Goal: Register for event/course

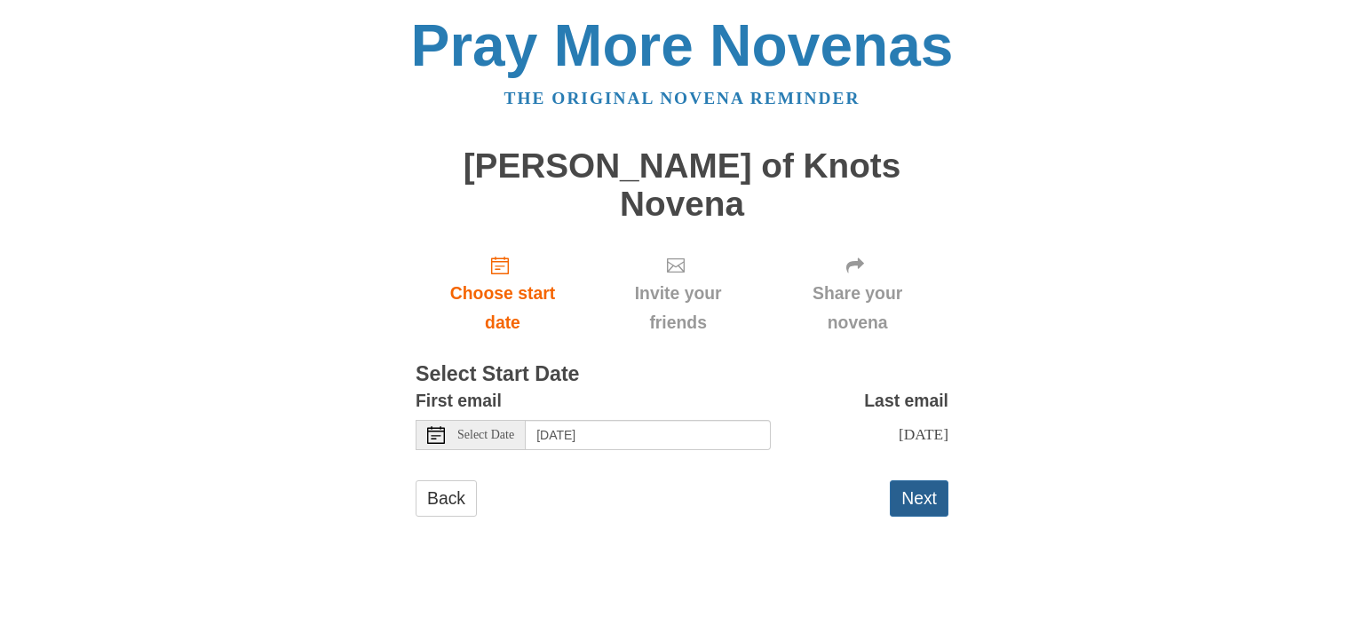
click at [934, 480] on button "Next" at bounding box center [919, 498] width 59 height 36
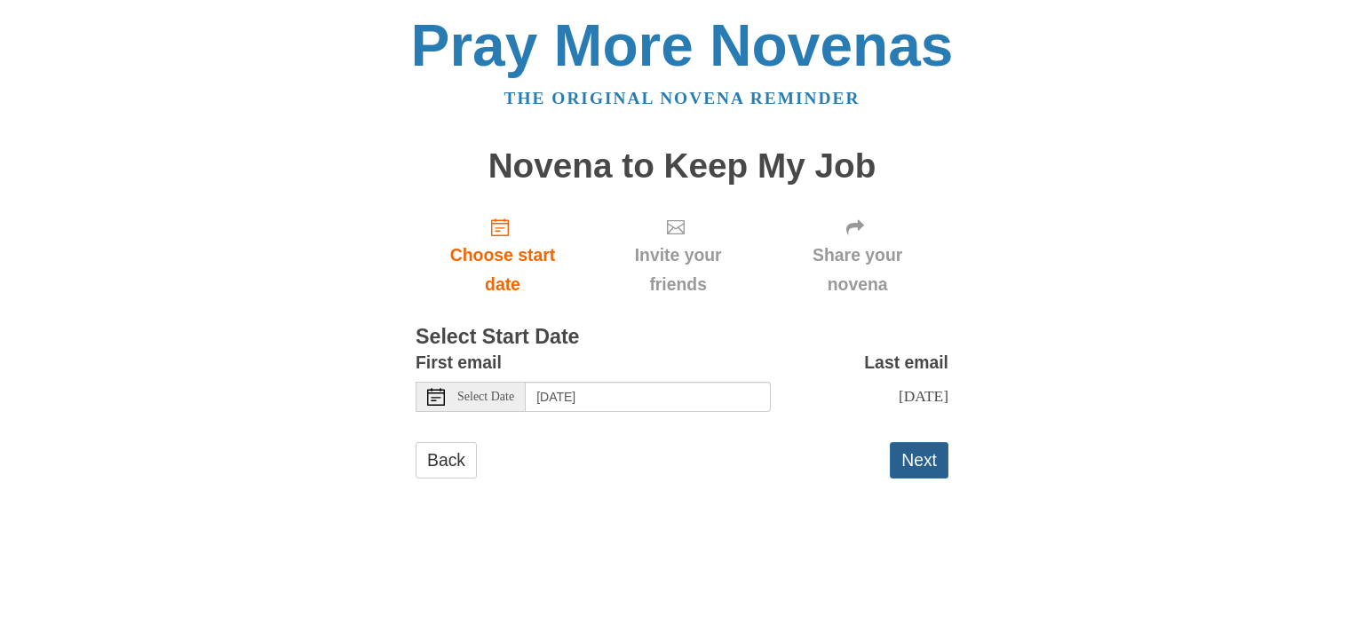
click at [903, 458] on button "Next" at bounding box center [919, 460] width 59 height 36
click at [925, 450] on button "Next" at bounding box center [919, 460] width 59 height 36
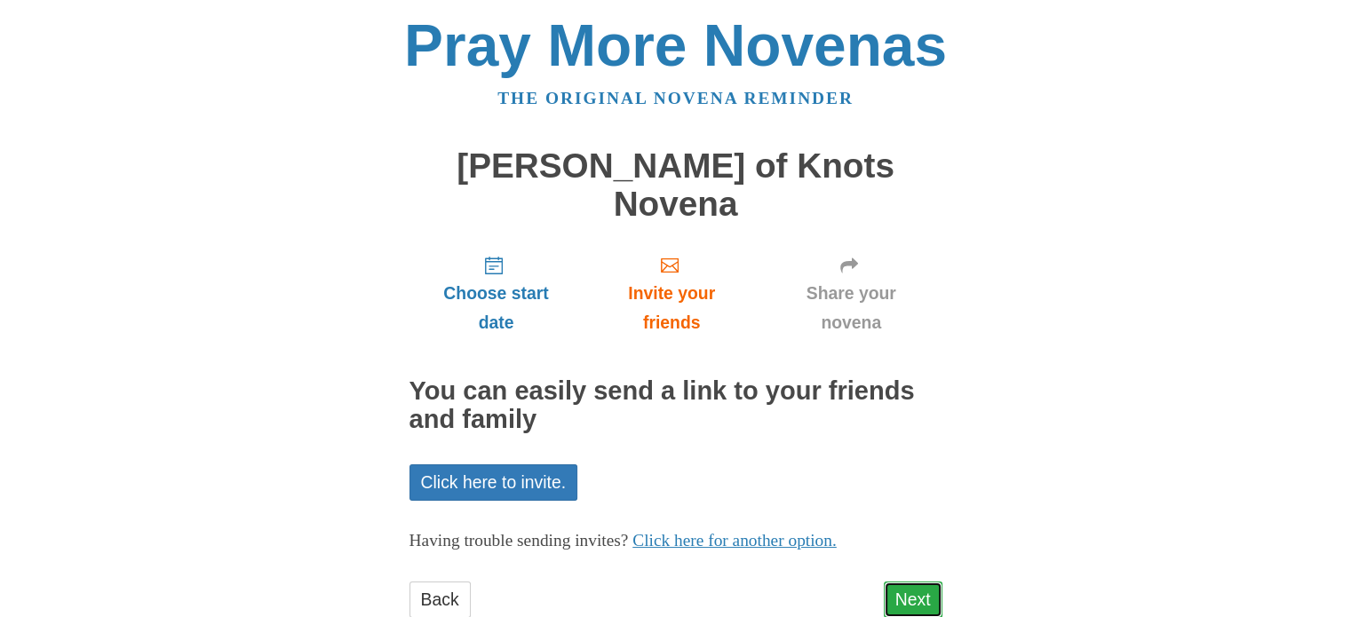
click at [920, 582] on link "Next" at bounding box center [913, 600] width 59 height 36
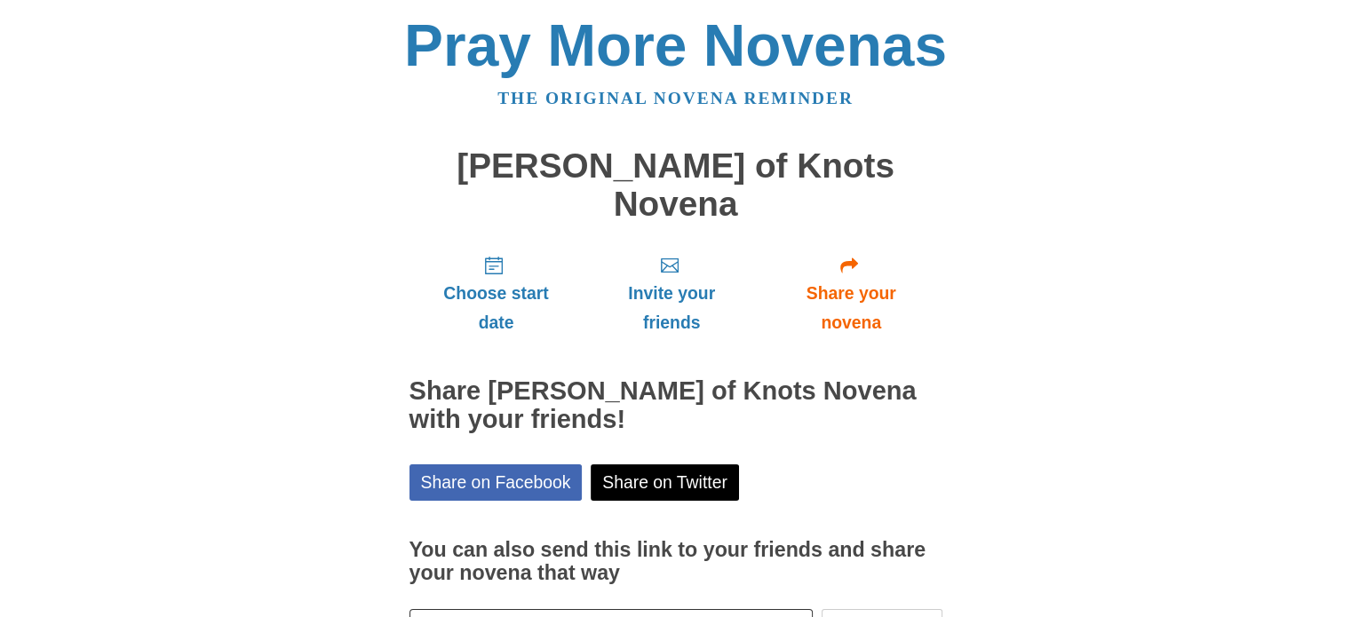
scroll to position [95, 0]
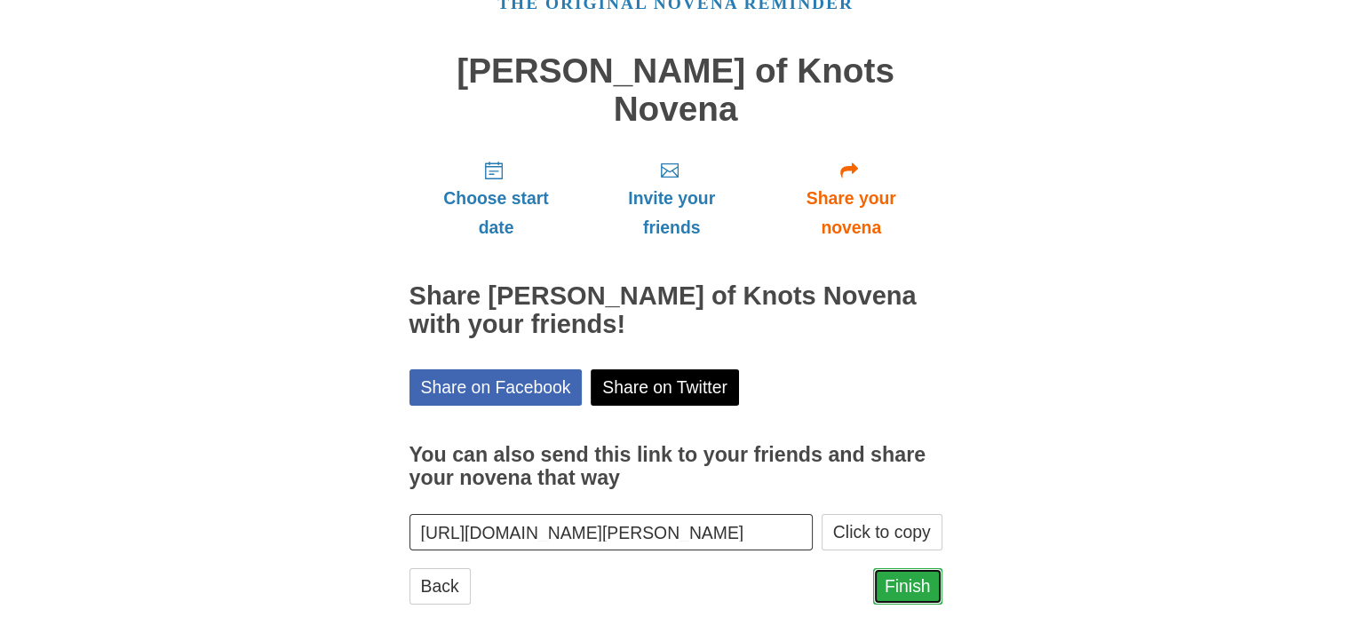
click at [887, 568] on link "Finish" at bounding box center [907, 586] width 69 height 36
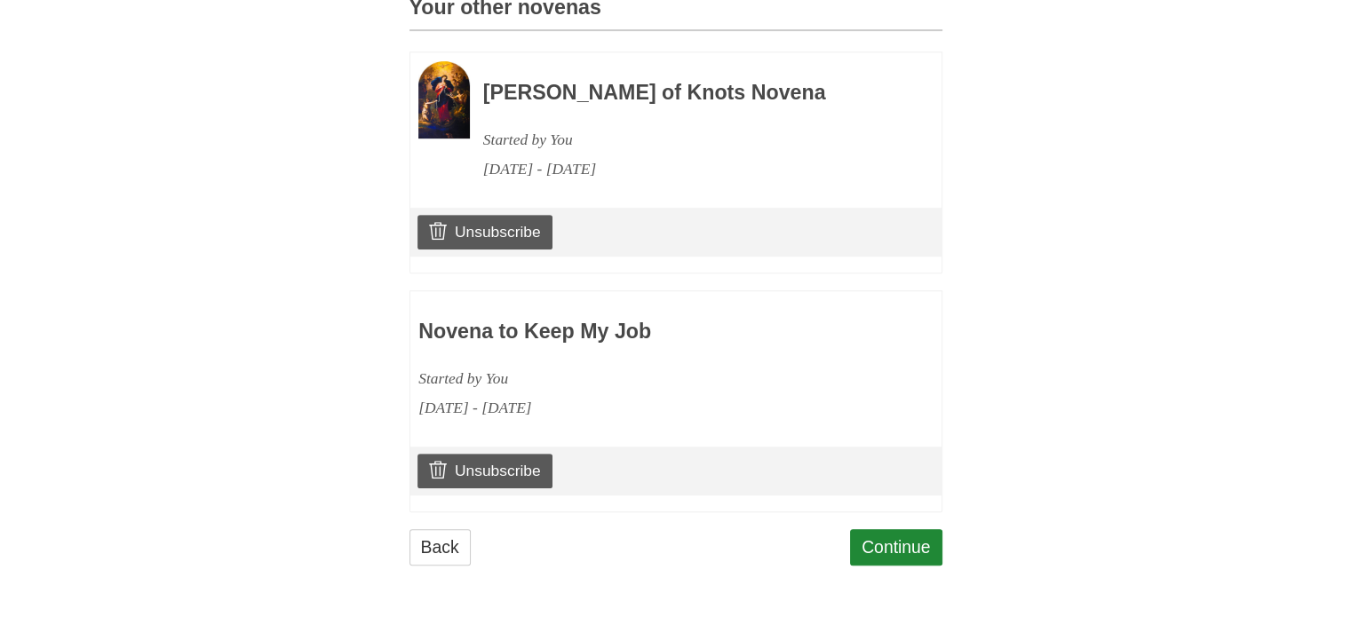
scroll to position [791, 0]
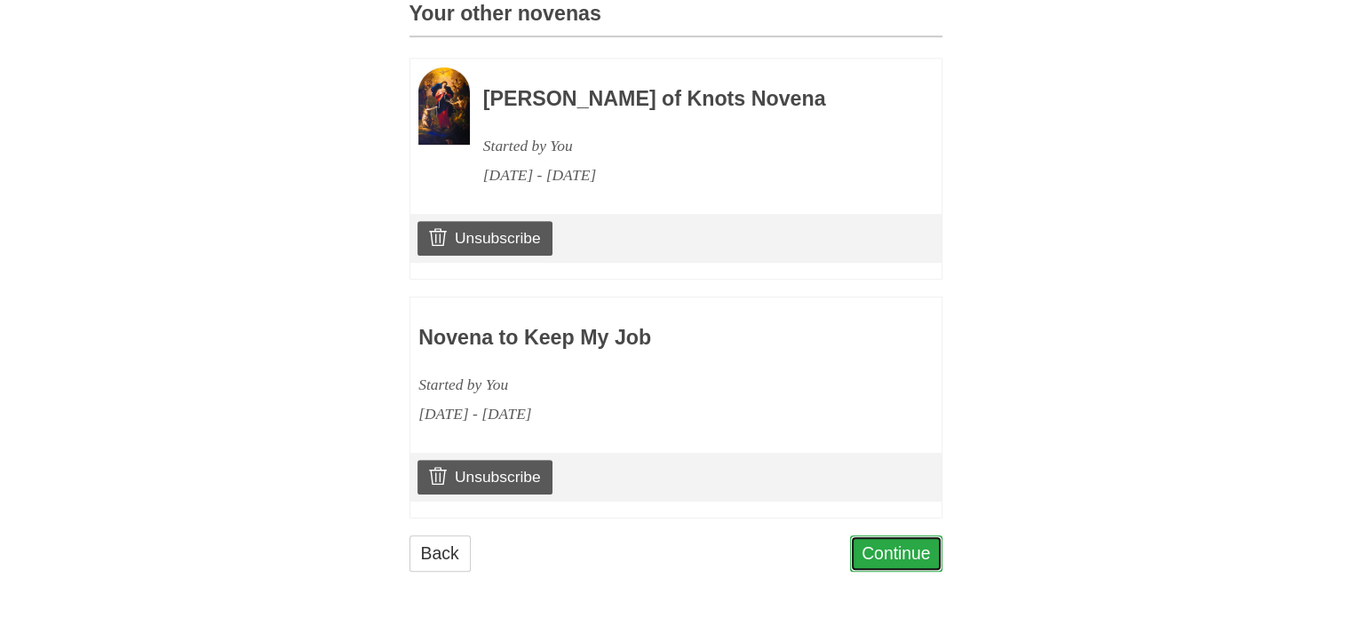
click at [907, 572] on link "Continue" at bounding box center [896, 554] width 92 height 36
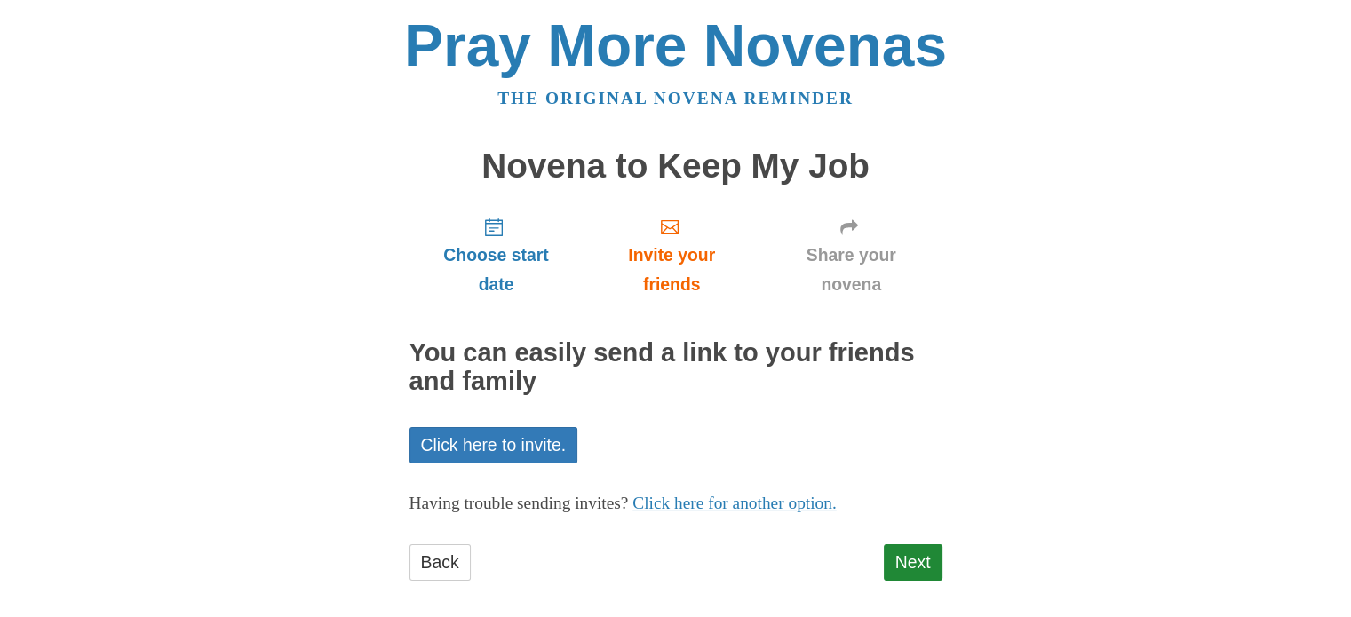
scroll to position [14, 0]
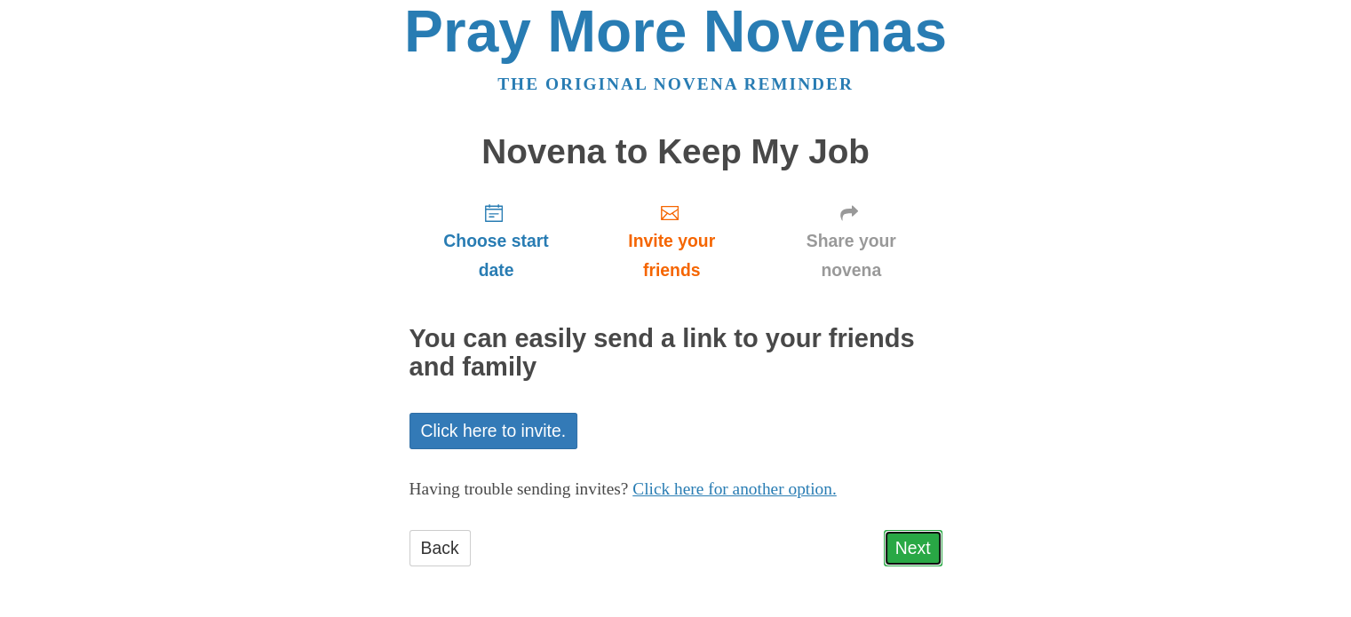
click at [909, 538] on link "Next" at bounding box center [913, 548] width 59 height 36
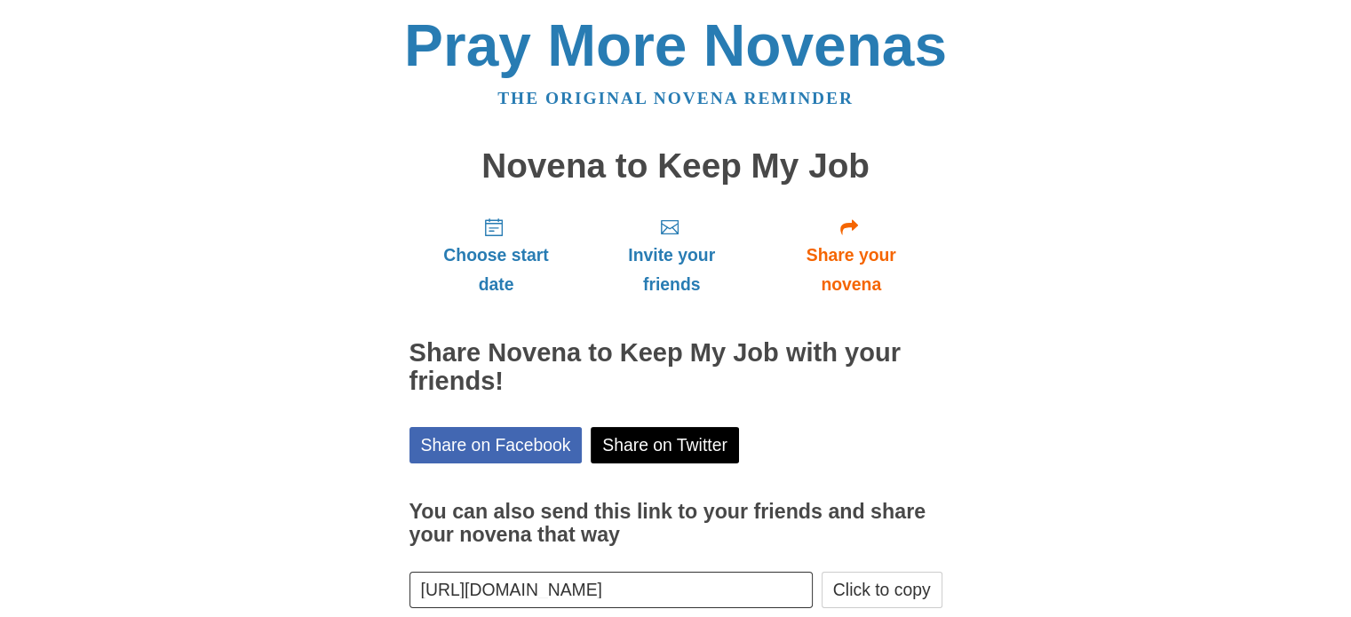
scroll to position [95, 0]
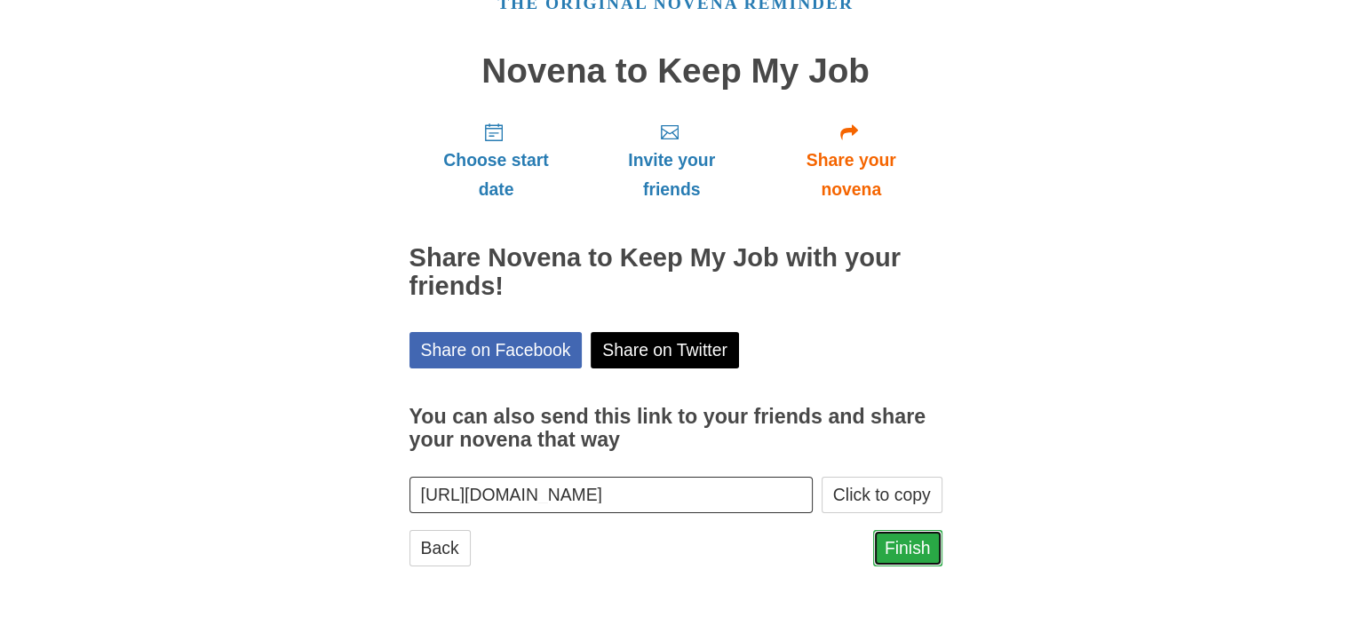
click at [917, 553] on link "Finish" at bounding box center [907, 548] width 69 height 36
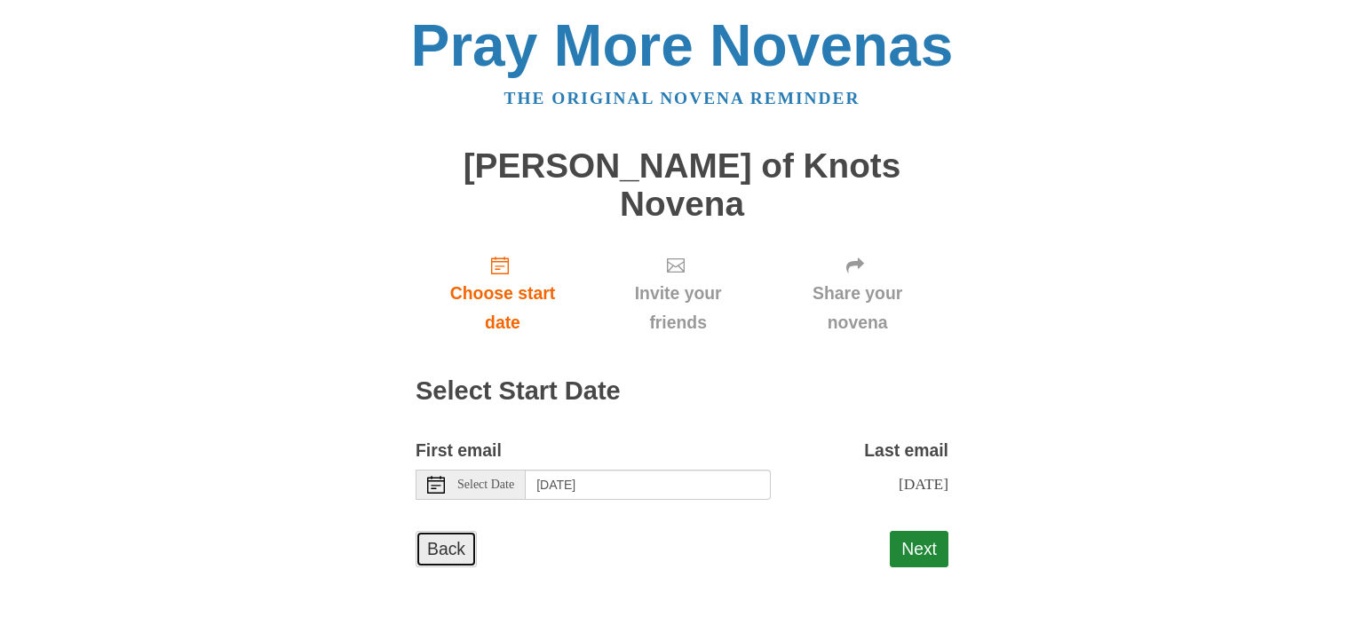
click at [433, 531] on link "Back" at bounding box center [446, 549] width 61 height 36
